Goal: Task Accomplishment & Management: Complete application form

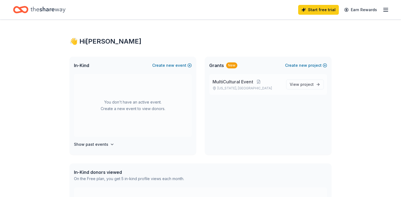
click at [265, 88] on p "[US_STATE], [GEOGRAPHIC_DATA]" at bounding box center [247, 88] width 69 height 4
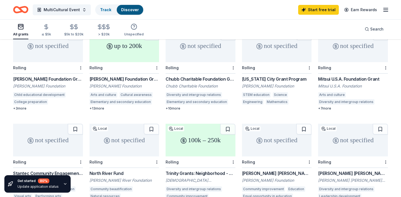
scroll to position [163, 0]
click at [283, 76] on div "[US_STATE] City Grant Program" at bounding box center [277, 79] width 70 height 7
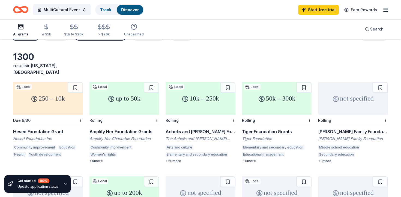
scroll to position [0, 0]
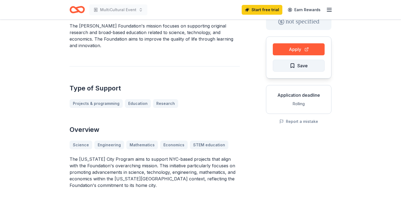
scroll to position [30, 0]
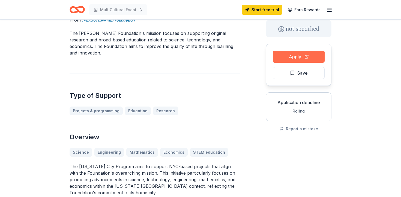
click at [295, 59] on button "Apply" at bounding box center [299, 57] width 52 height 12
